Goal: Task Accomplishment & Management: Use online tool/utility

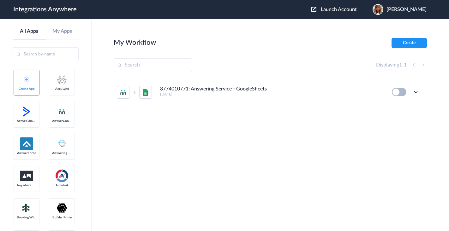
click at [344, 10] on span "Launch Account" at bounding box center [339, 9] width 36 height 5
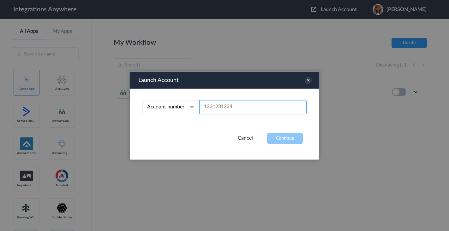
click at [239, 105] on input "text" at bounding box center [252, 107] width 107 height 14
paste input "9802432176"
type input "9802432176"
click at [285, 137] on button "Continue" at bounding box center [285, 138] width 36 height 11
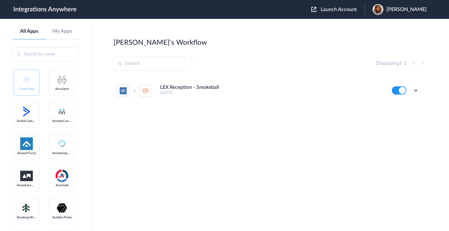
click at [180, 91] on h5 "[DATE]" at bounding box center [271, 93] width 223 height 4
click at [170, 93] on h5 "[DATE]" at bounding box center [271, 93] width 223 height 4
click at [417, 91] on icon at bounding box center [416, 90] width 6 height 6
click at [395, 107] on link "Edit" at bounding box center [390, 105] width 15 height 4
click at [417, 88] on icon at bounding box center [416, 90] width 6 height 6
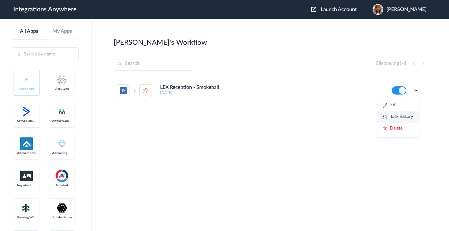
click at [386, 115] on link "Task history" at bounding box center [398, 117] width 30 height 4
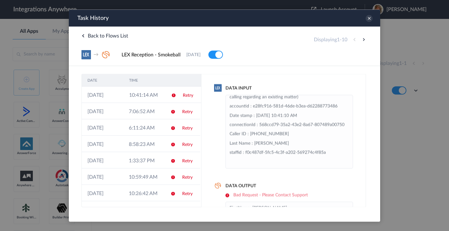
scroll to position [125, 0]
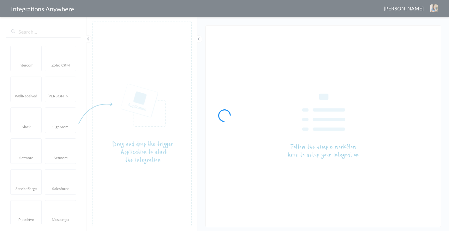
type input "LEX Reception - Smokeball"
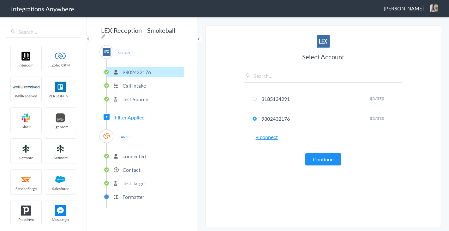
click at [132, 181] on p "Test Target" at bounding box center [135, 183] width 24 height 7
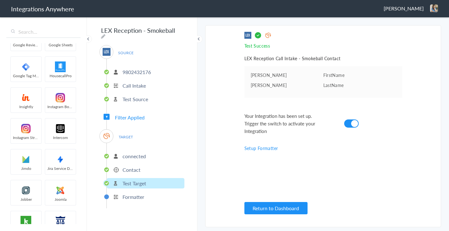
scroll to position [736, 0]
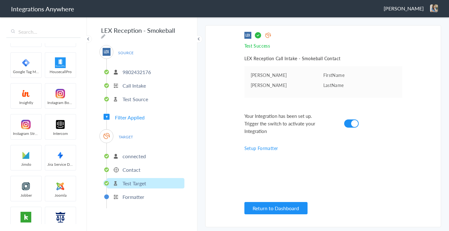
click at [124, 135] on span "TARGET" at bounding box center [126, 137] width 24 height 9
click at [119, 168] on li "Contact" at bounding box center [146, 170] width 78 height 10
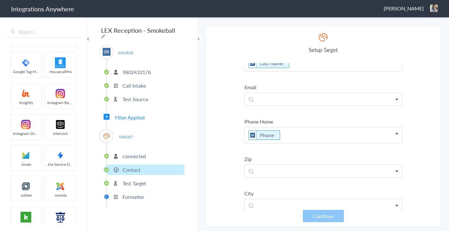
scroll to position [0, 0]
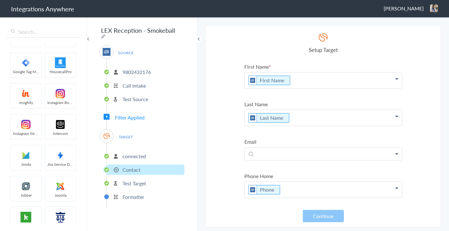
click at [139, 116] on span "Filter Applied" at bounding box center [130, 117] width 30 height 7
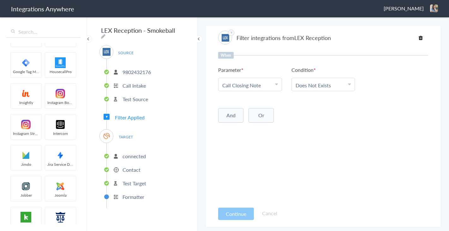
click at [275, 83] on icon at bounding box center [276, 84] width 3 height 5
click at [389, 80] on ul "Parameter Choose Parameter Call Closing Note First Name Last Name Email Phone B…" at bounding box center [323, 78] width 210 height 25
click at [156, 33] on input "LEX Reception - Smokeball" at bounding box center [138, 30] width 78 height 12
